Goal: Information Seeking & Learning: Compare options

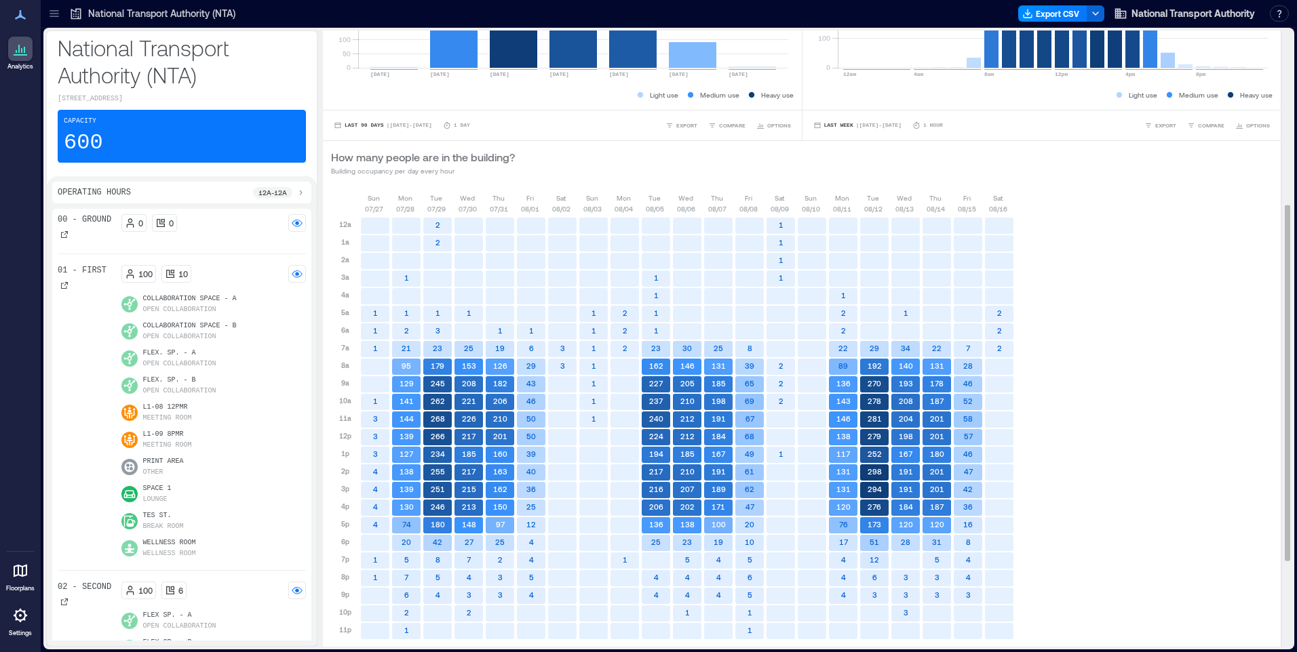
scroll to position [450, 0]
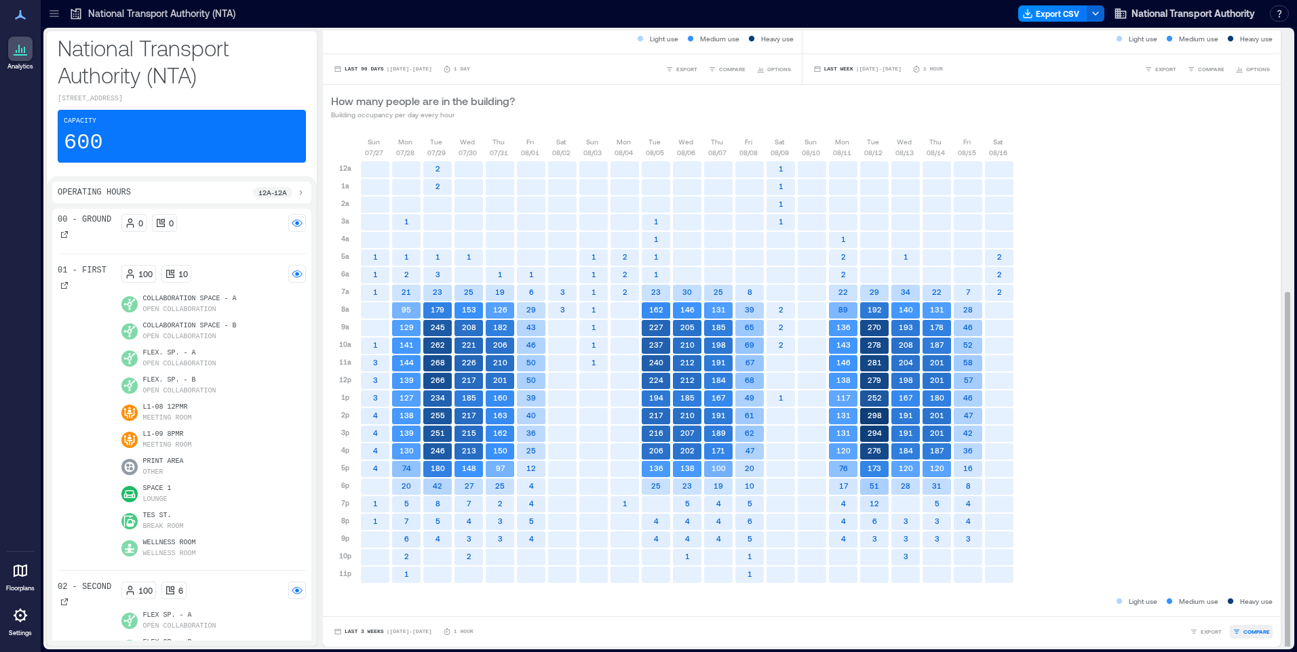
click at [1243, 632] on span "COMPARE" at bounding box center [1256, 632] width 26 height 8
click at [349, 632] on span "Last 3 Weeks" at bounding box center [364, 632] width 39 height 0
click at [359, 608] on span "Custom" at bounding box center [358, 606] width 29 height 9
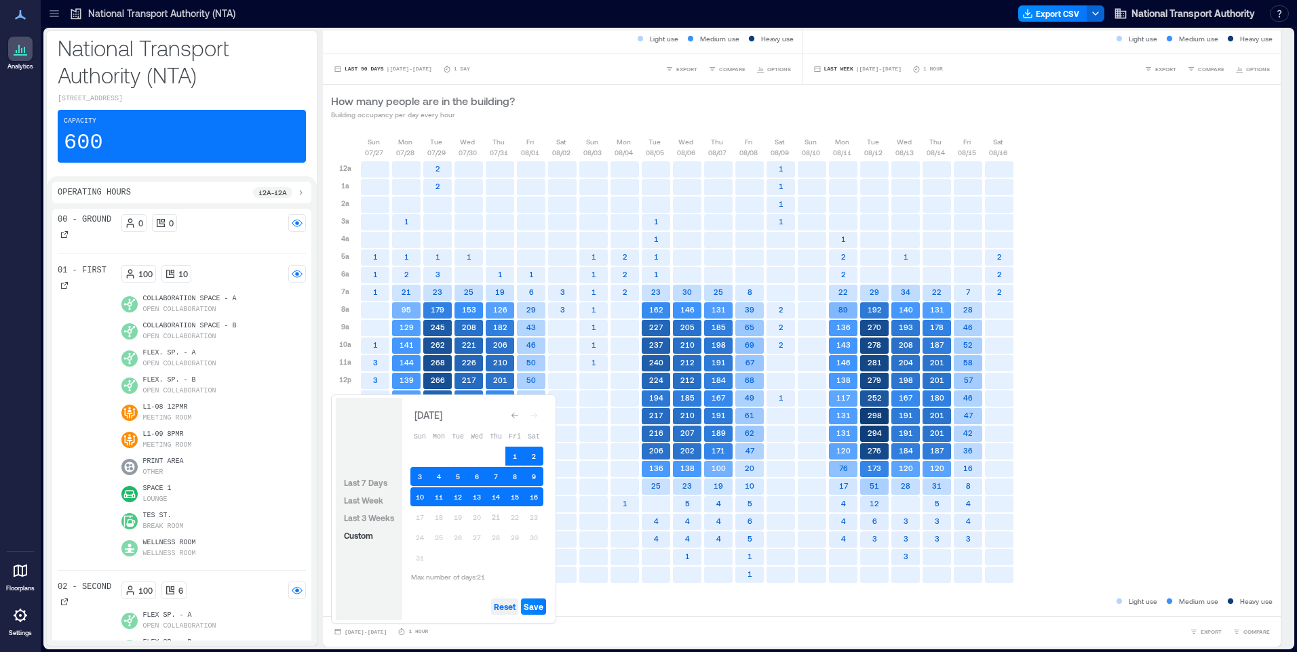
click at [501, 608] on span "Reset" at bounding box center [505, 607] width 22 height 11
click at [495, 517] on button "21" at bounding box center [495, 517] width 19 height 19
click at [534, 612] on span "Save" at bounding box center [534, 607] width 20 height 11
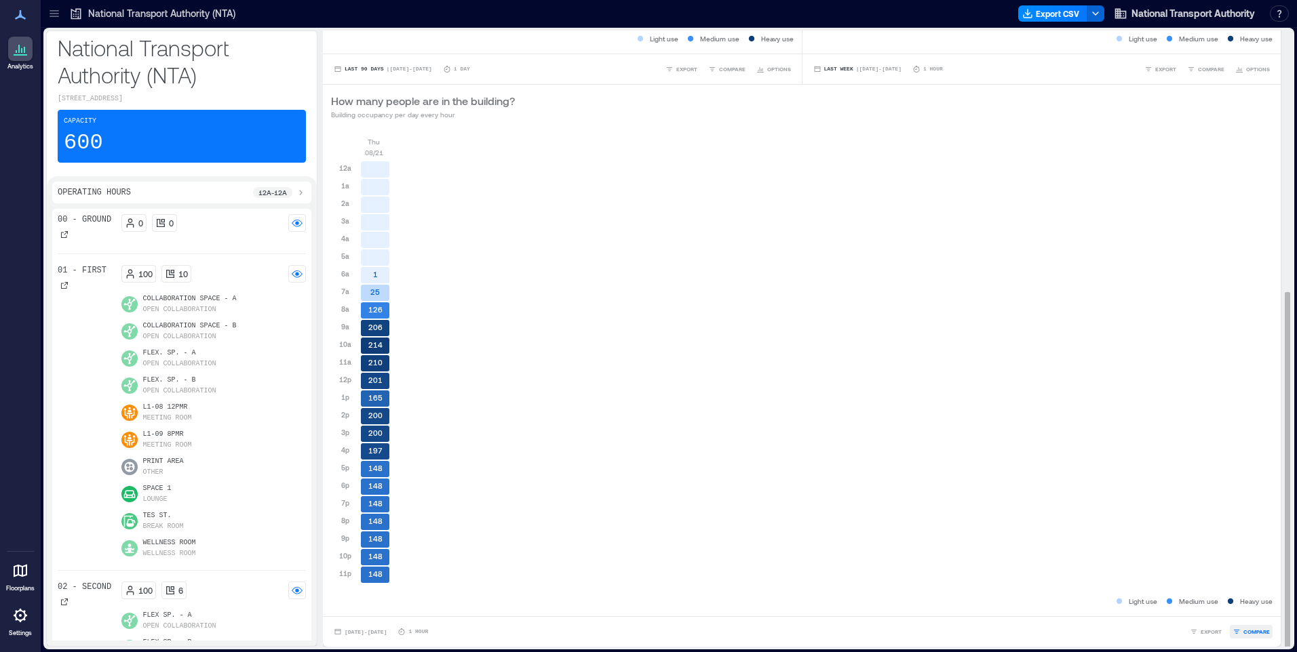
click at [1245, 634] on span "COMPARE" at bounding box center [1256, 632] width 26 height 8
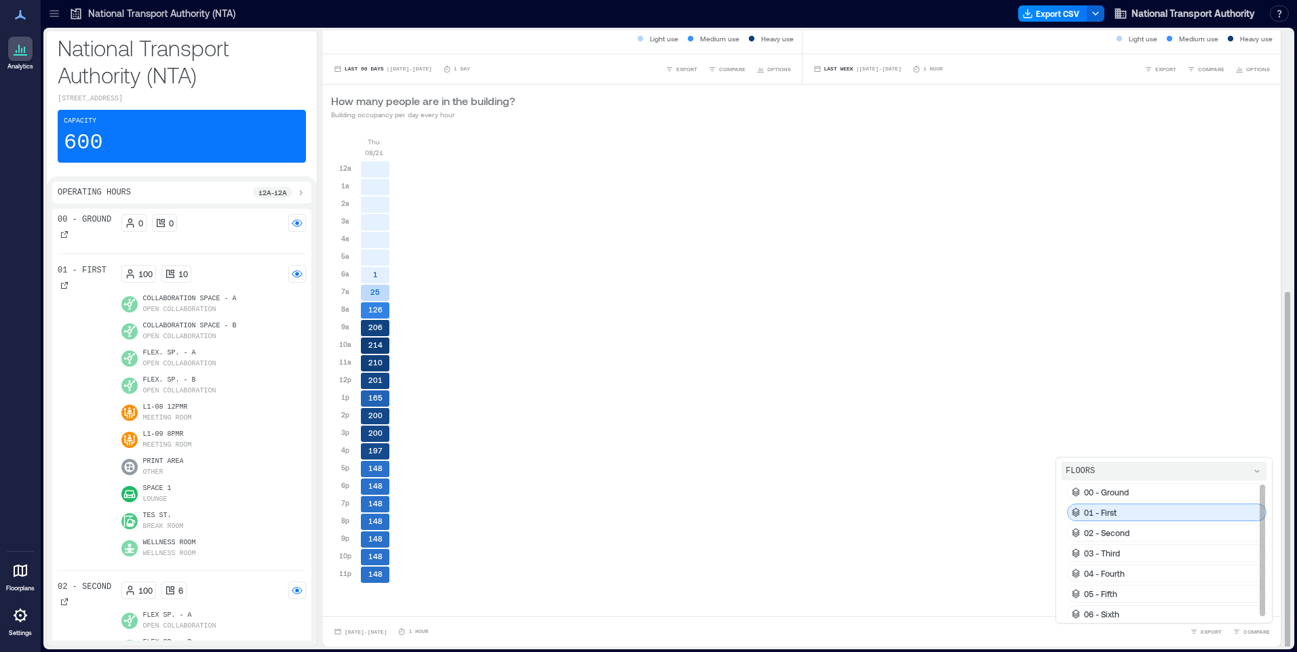
click at [1092, 516] on p "01 - First" at bounding box center [1100, 512] width 33 height 11
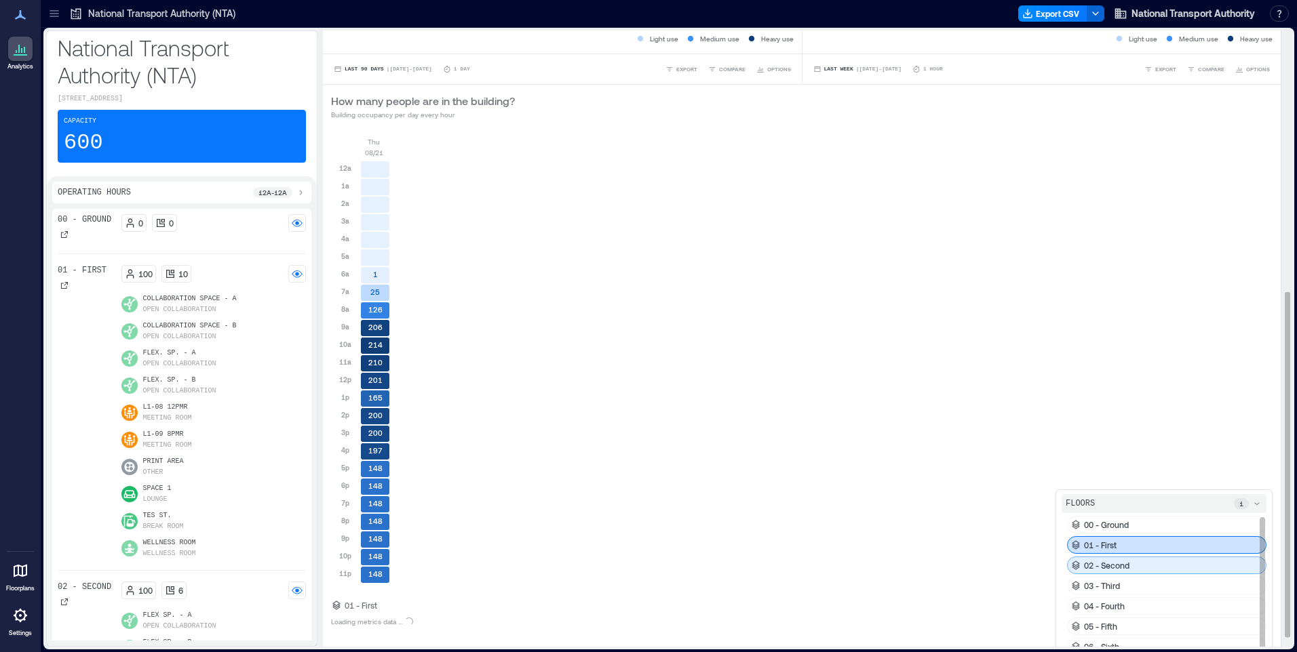
click at [1115, 566] on p "02 - Second" at bounding box center [1106, 565] width 45 height 11
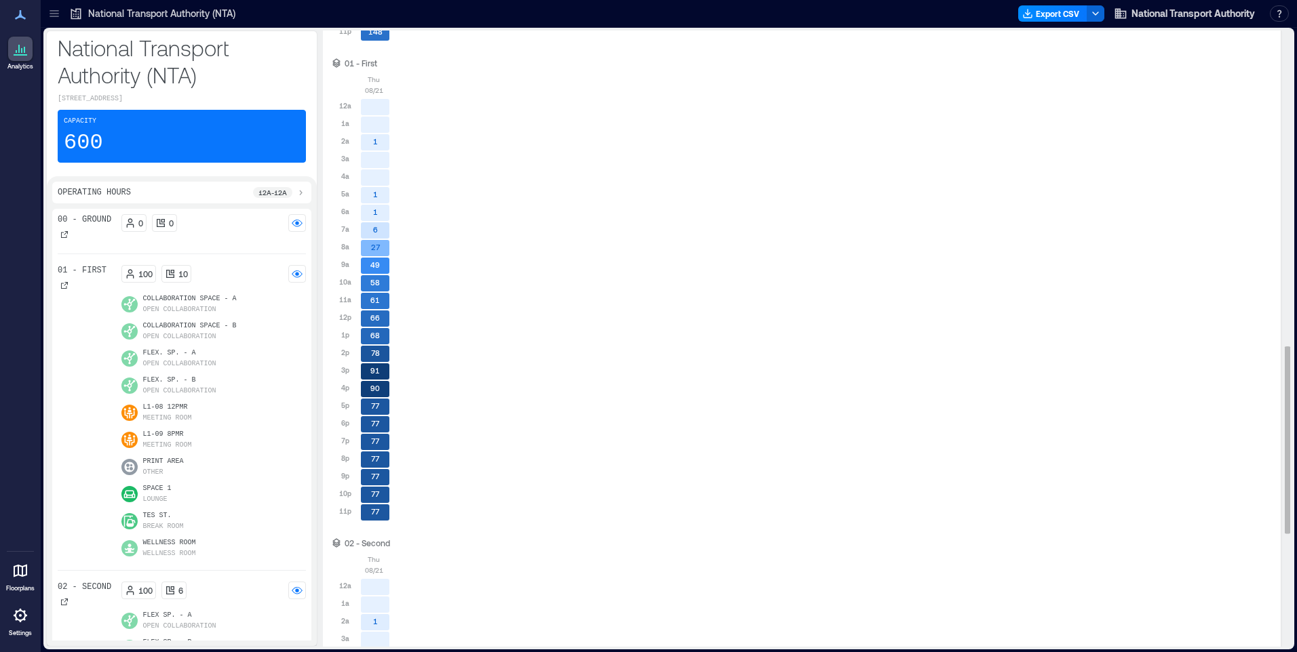
scroll to position [1411, 0]
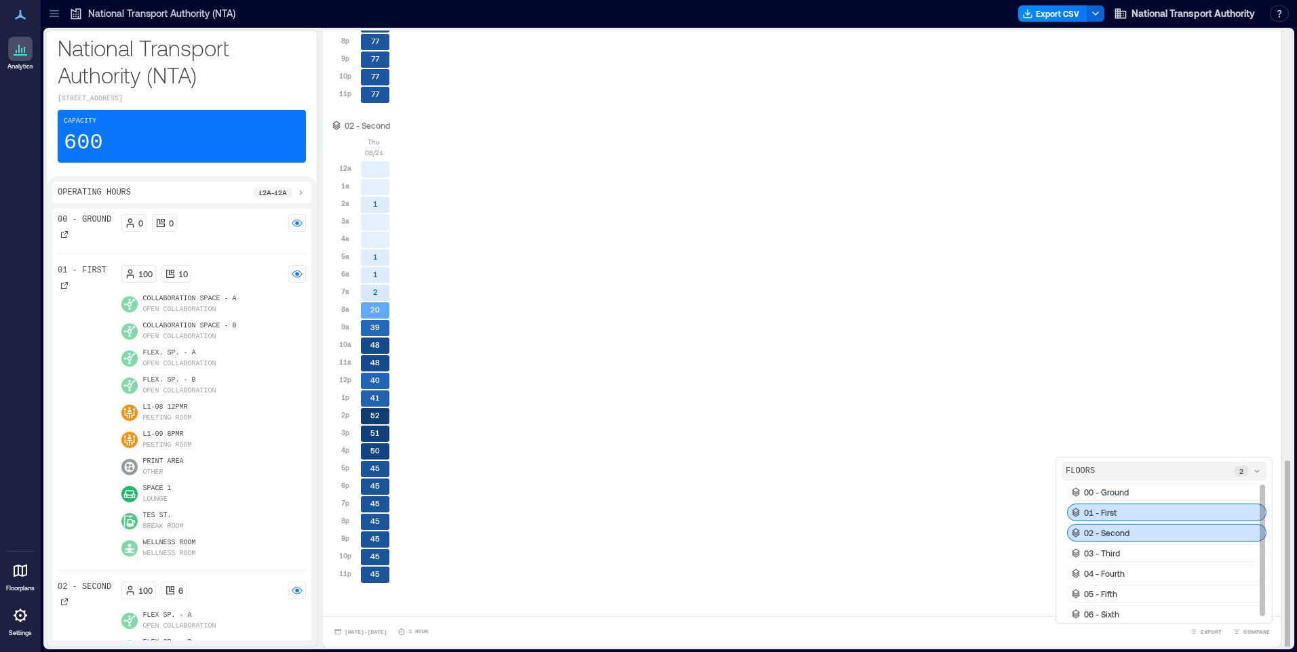
click at [1108, 559] on div "03 - Third" at bounding box center [1166, 554] width 199 height 18
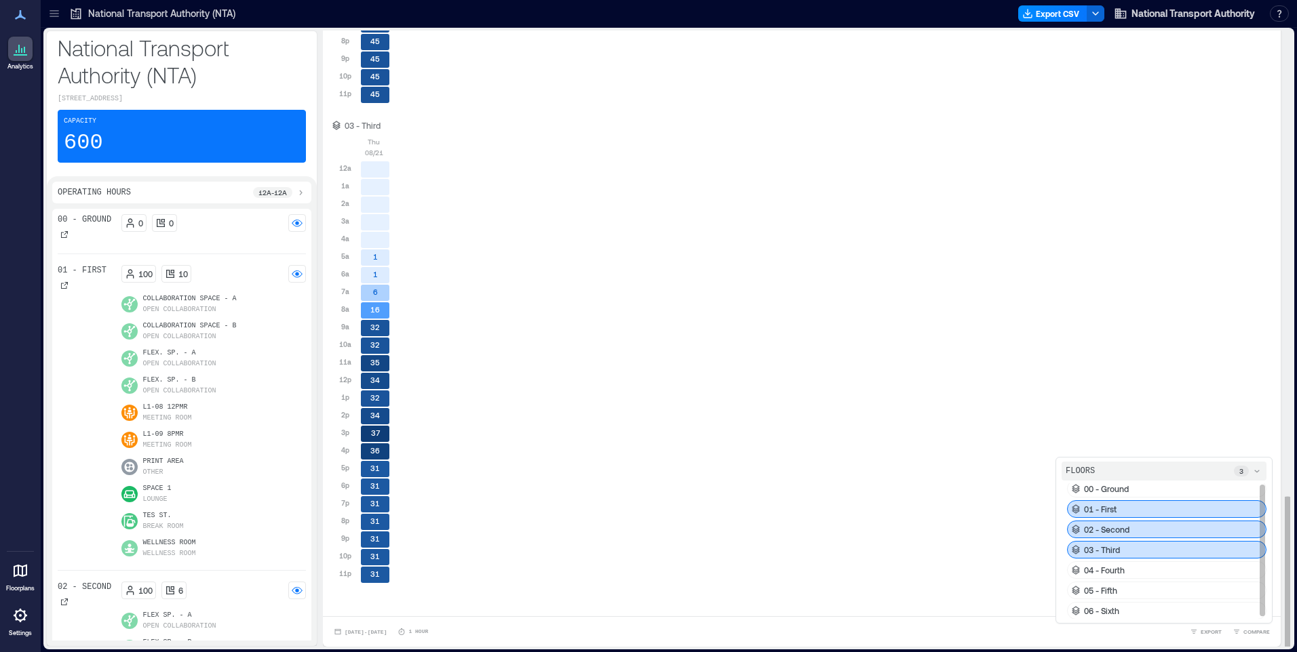
scroll to position [4, 0]
click at [1103, 570] on p "04 - Fourth" at bounding box center [1104, 569] width 41 height 11
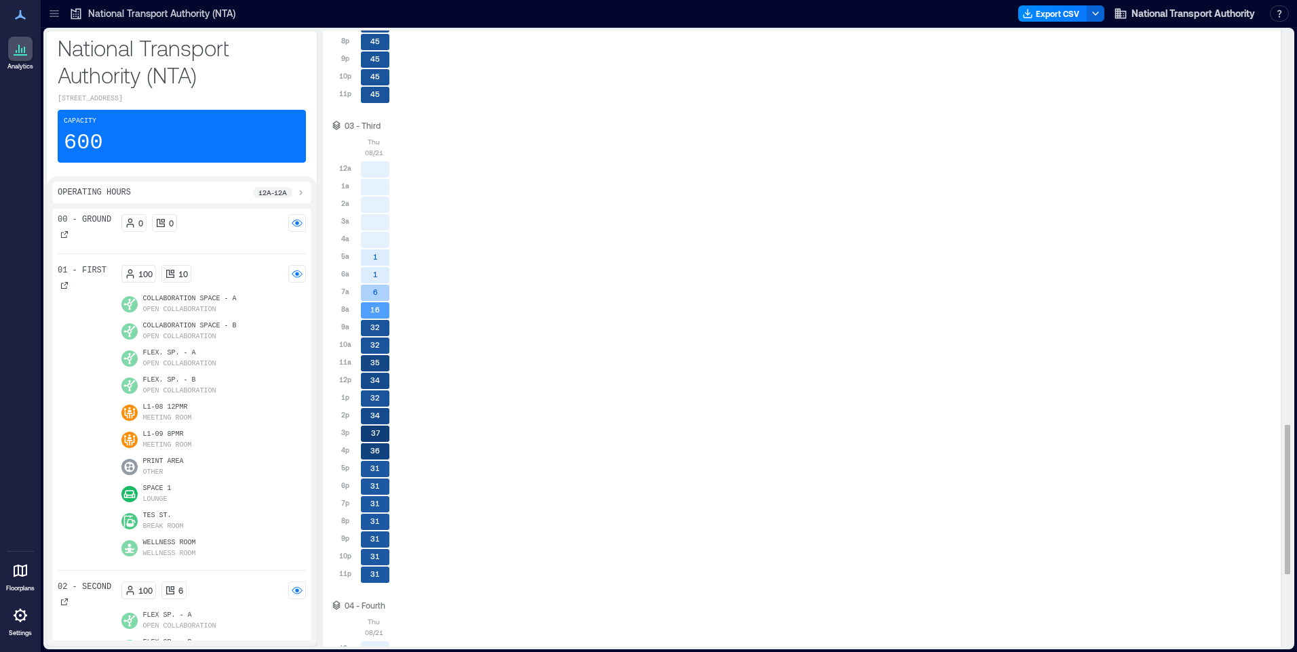
scroll to position [2371, 0]
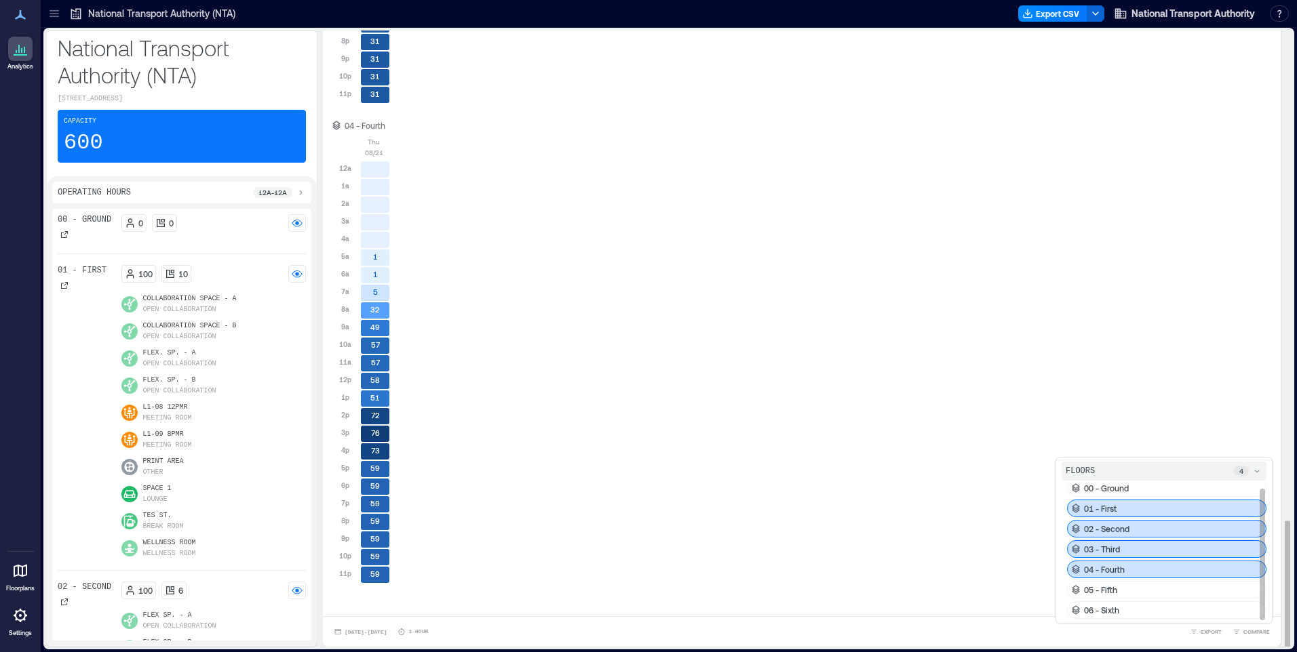
click at [1116, 589] on div "05 - Fifth" at bounding box center [1166, 590] width 199 height 18
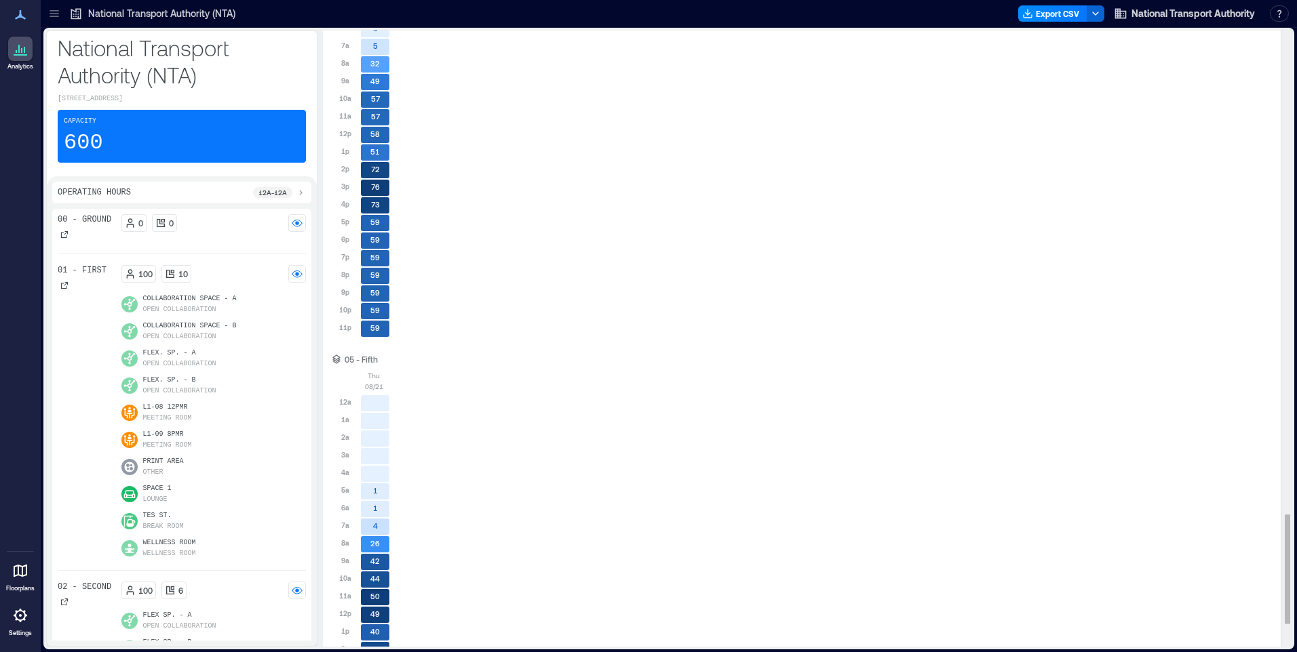
scroll to position [2851, 0]
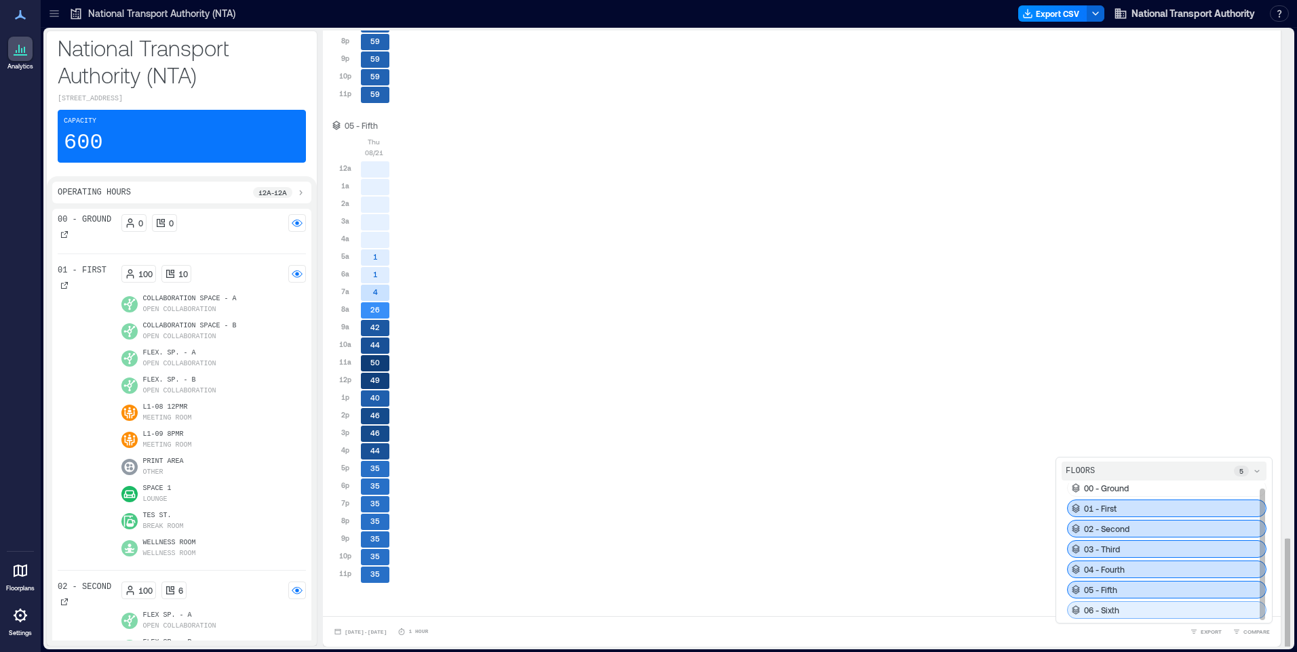
click at [1103, 607] on p "06 - Sixth" at bounding box center [1101, 610] width 35 height 11
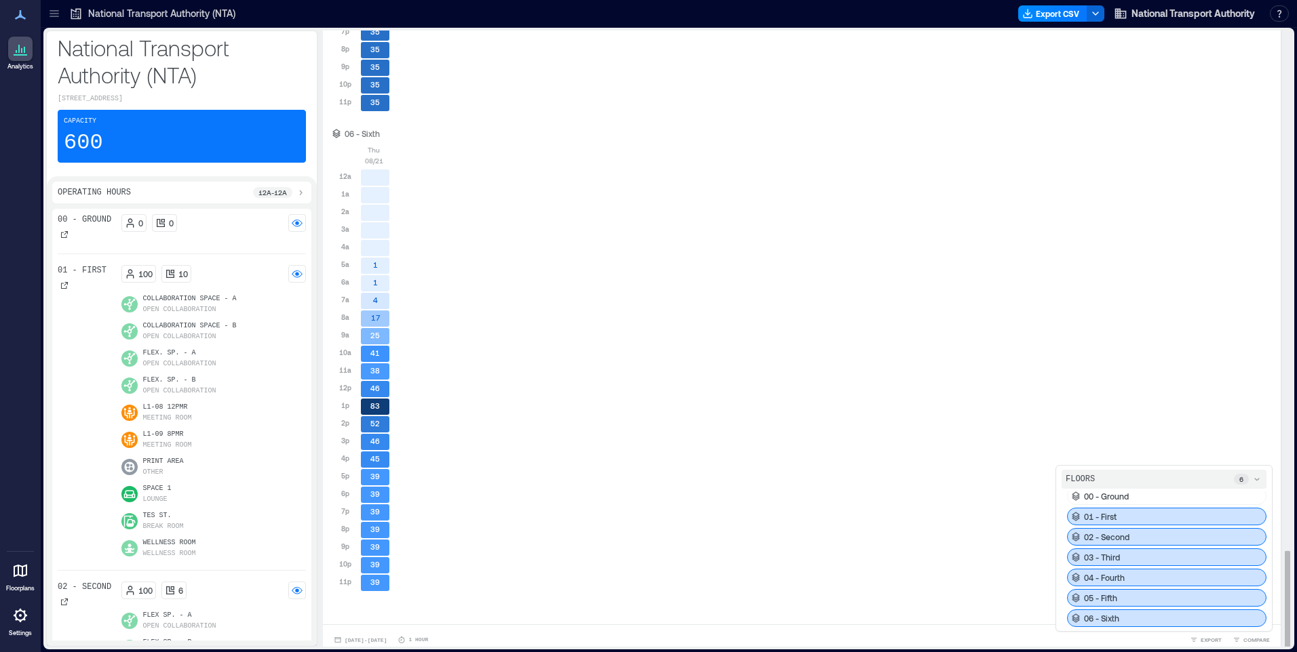
scroll to position [3326, 0]
